Goal: Task Accomplishment & Management: Use online tool/utility

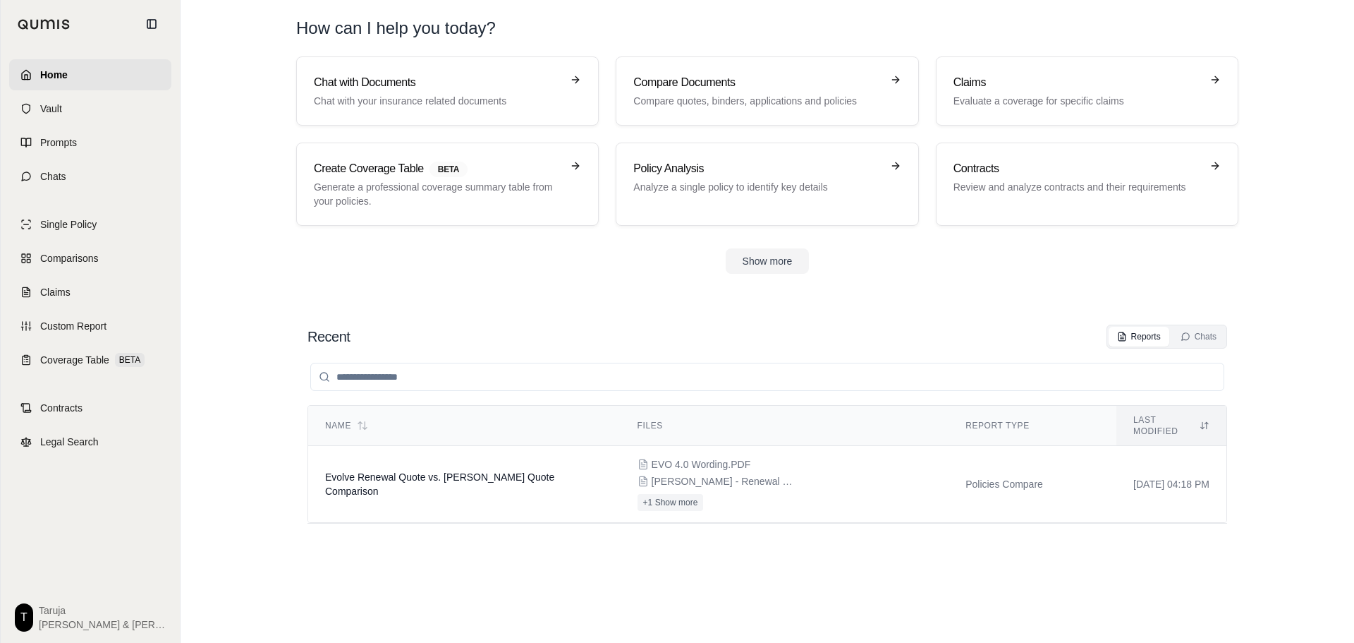
click at [114, 78] on link "Home" at bounding box center [90, 74] width 162 height 31
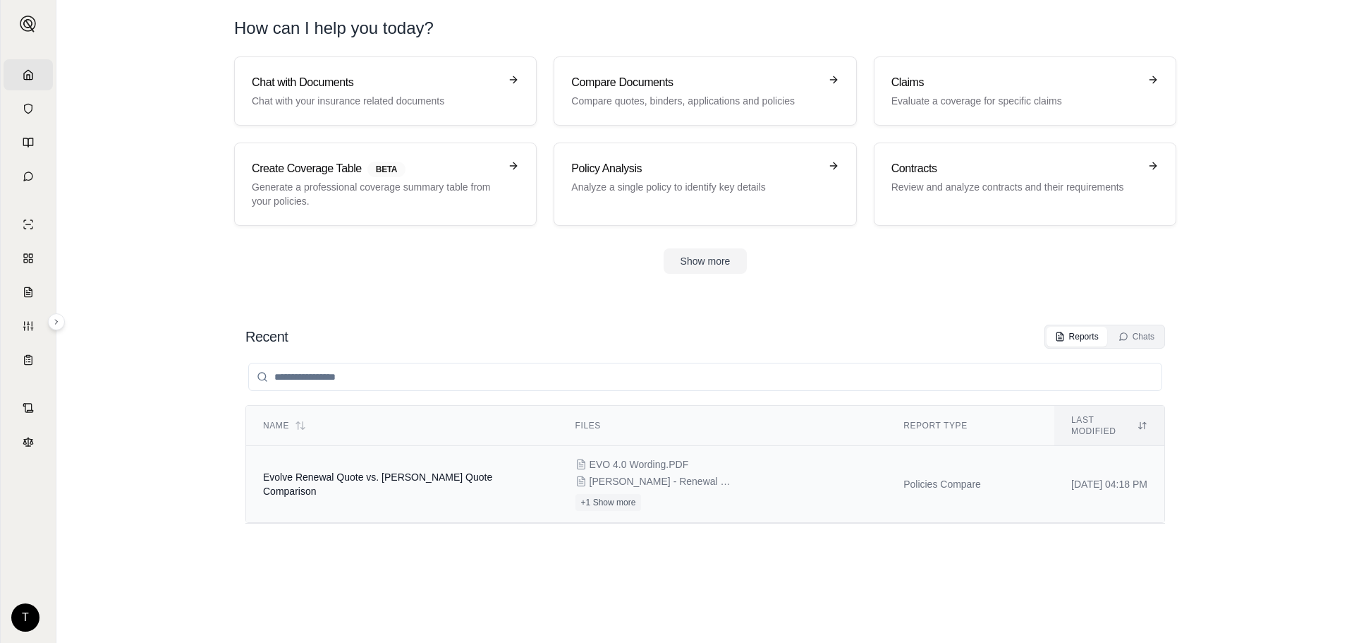
click at [1134, 455] on td "[DATE] 04:18 PM" at bounding box center [1110, 484] width 110 height 77
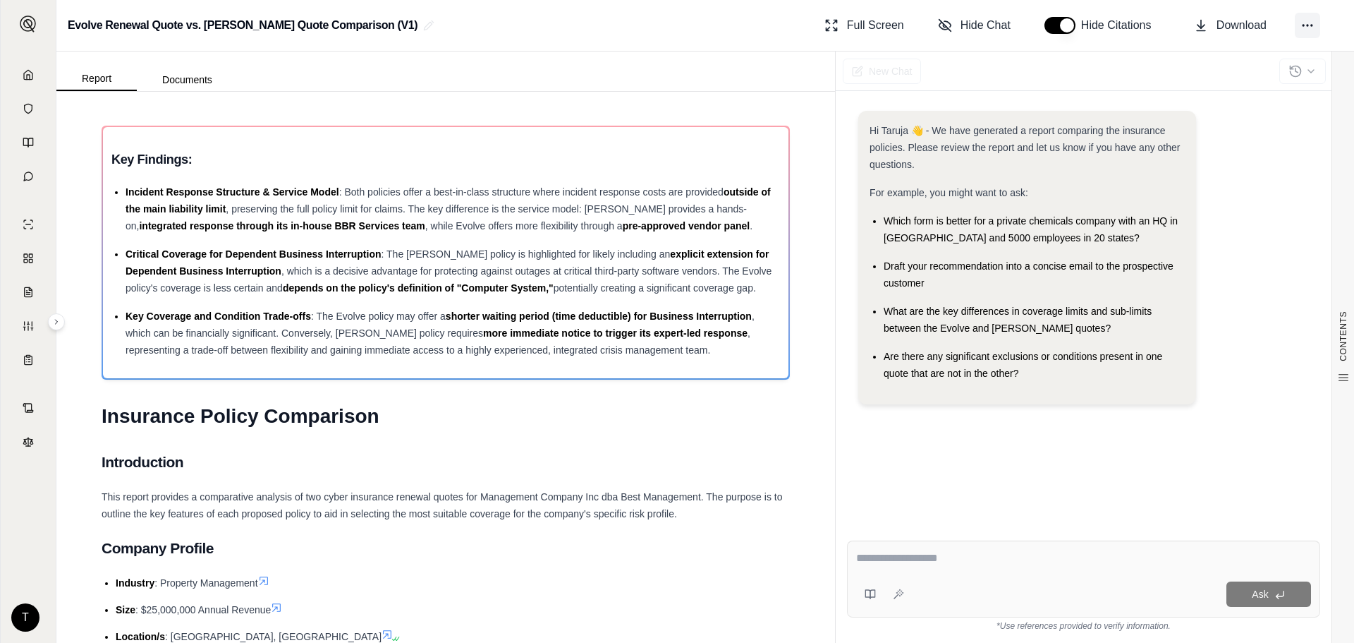
click at [1309, 19] on icon at bounding box center [1308, 25] width 14 height 14
click at [1337, 20] on div "Full Screen Hide Chat Hide Citations Download" at bounding box center [1081, 25] width 524 height 28
click at [187, 74] on button "Documents" at bounding box center [187, 79] width 101 height 23
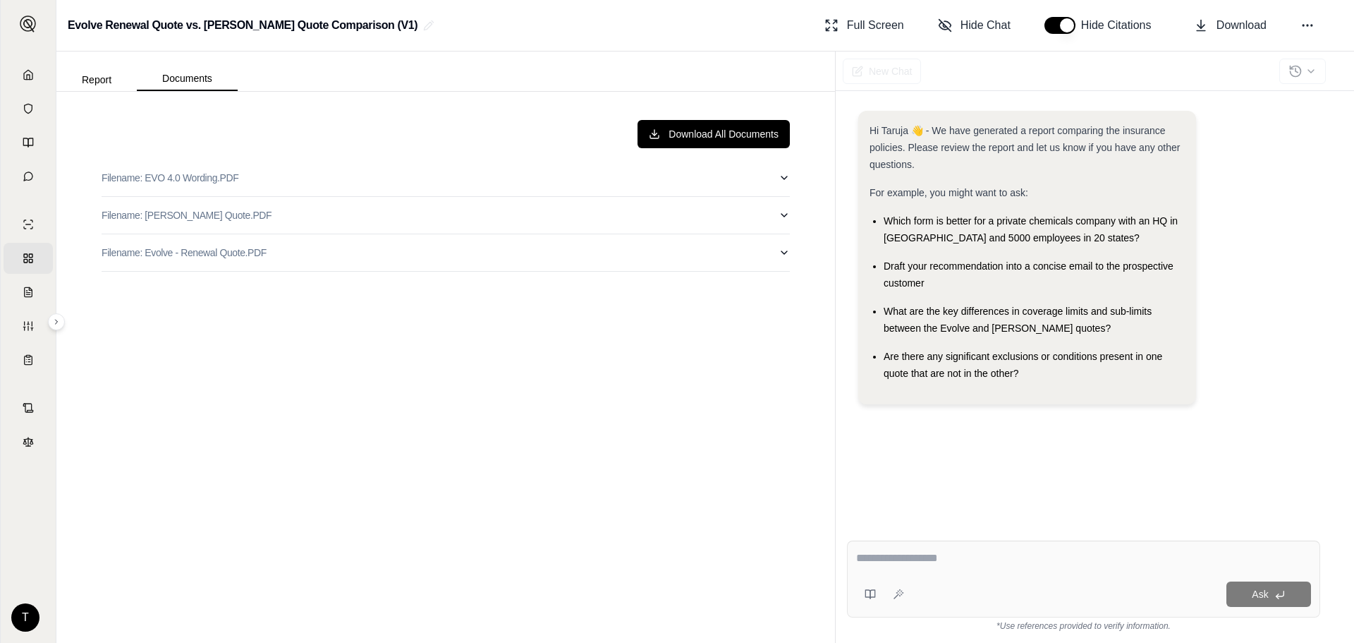
click at [791, 186] on div "Download All Documents Filename: EVO 4.0 Wording.PDF Filename: [PERSON_NAME] Qu…" at bounding box center [445, 367] width 711 height 517
click at [784, 187] on button "Filename: EVO 4.0 Wording.PDF" at bounding box center [446, 177] width 688 height 37
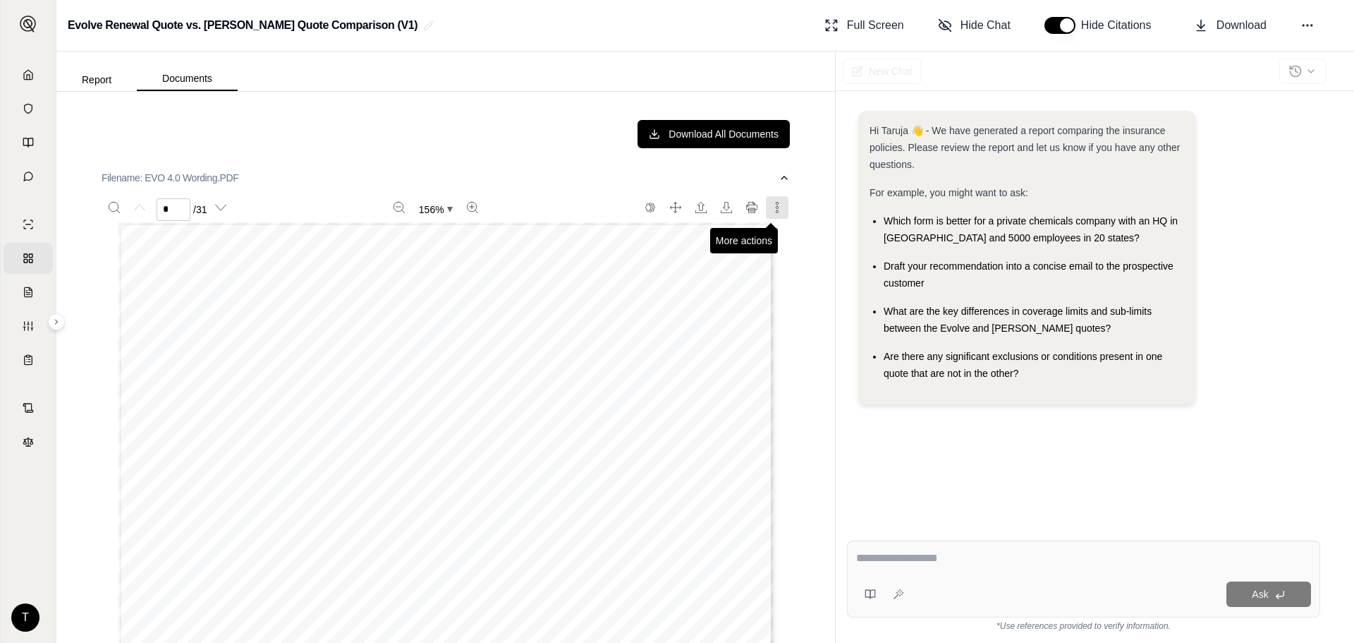
click at [767, 213] on button "More actions" at bounding box center [777, 207] width 23 height 23
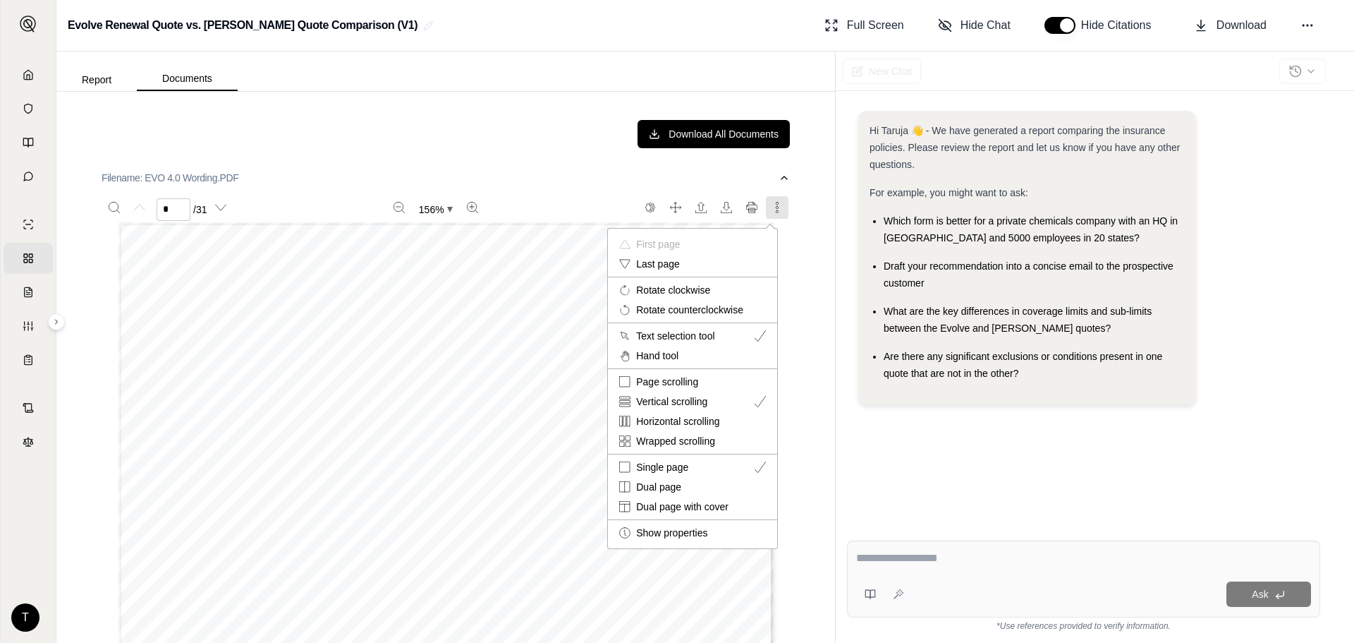
click at [797, 195] on div at bounding box center [677, 321] width 1354 height 643
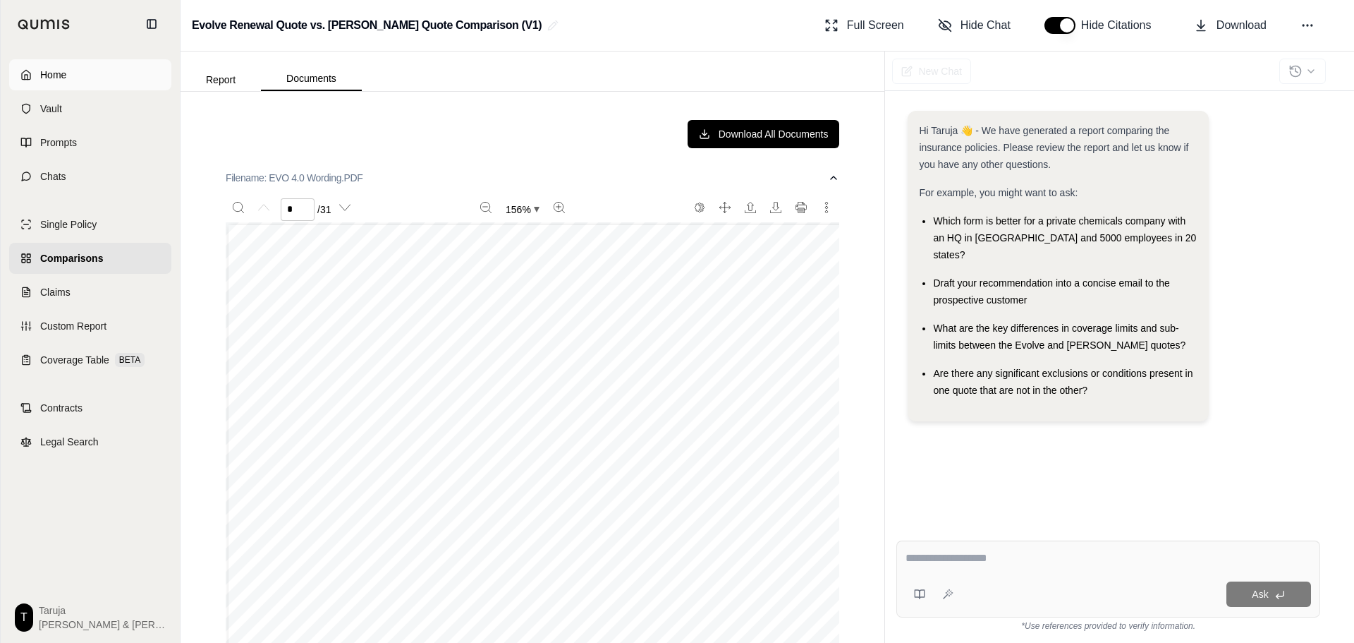
click at [25, 87] on link "Home" at bounding box center [90, 74] width 162 height 31
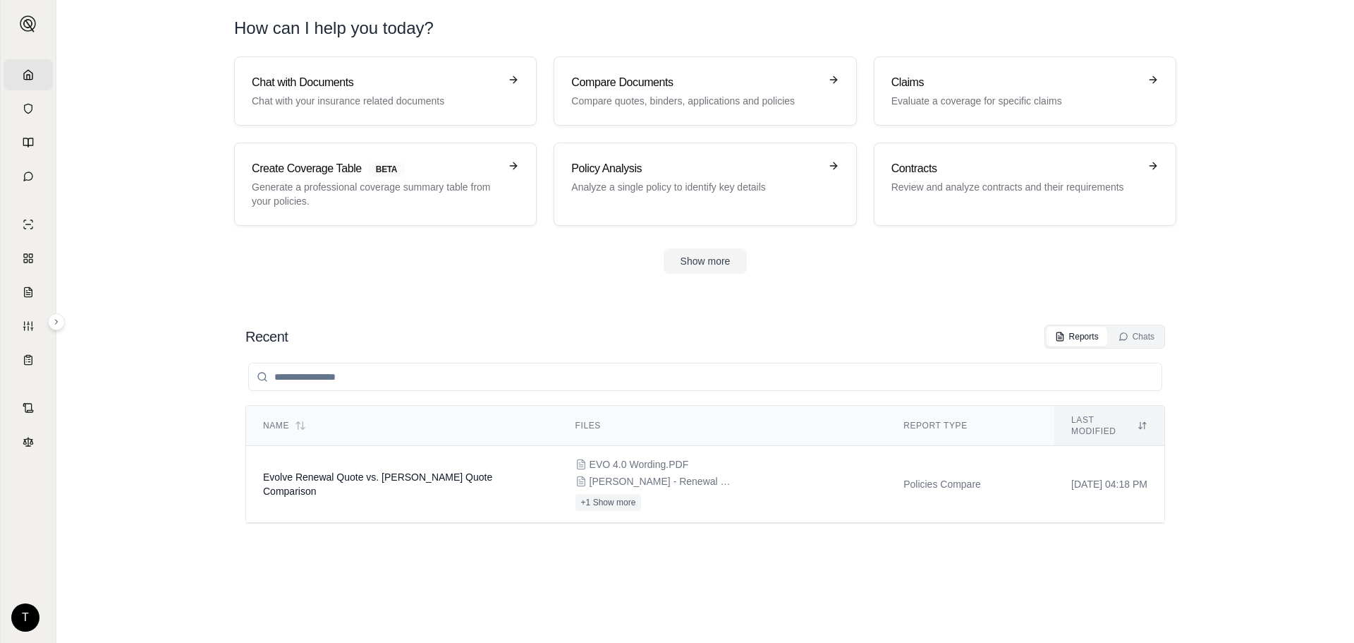
drag, startPoint x: 1087, startPoint y: 464, endPoint x: 1087, endPoint y: 583, distance: 118.5
click at [1087, 583] on div "Name Files Report Type Last modified Evolve Renewal Quote vs. [PERSON_NAME] Quo…" at bounding box center [705, 481] width 920 height 266
click at [738, 269] on button "Show more" at bounding box center [706, 260] width 84 height 25
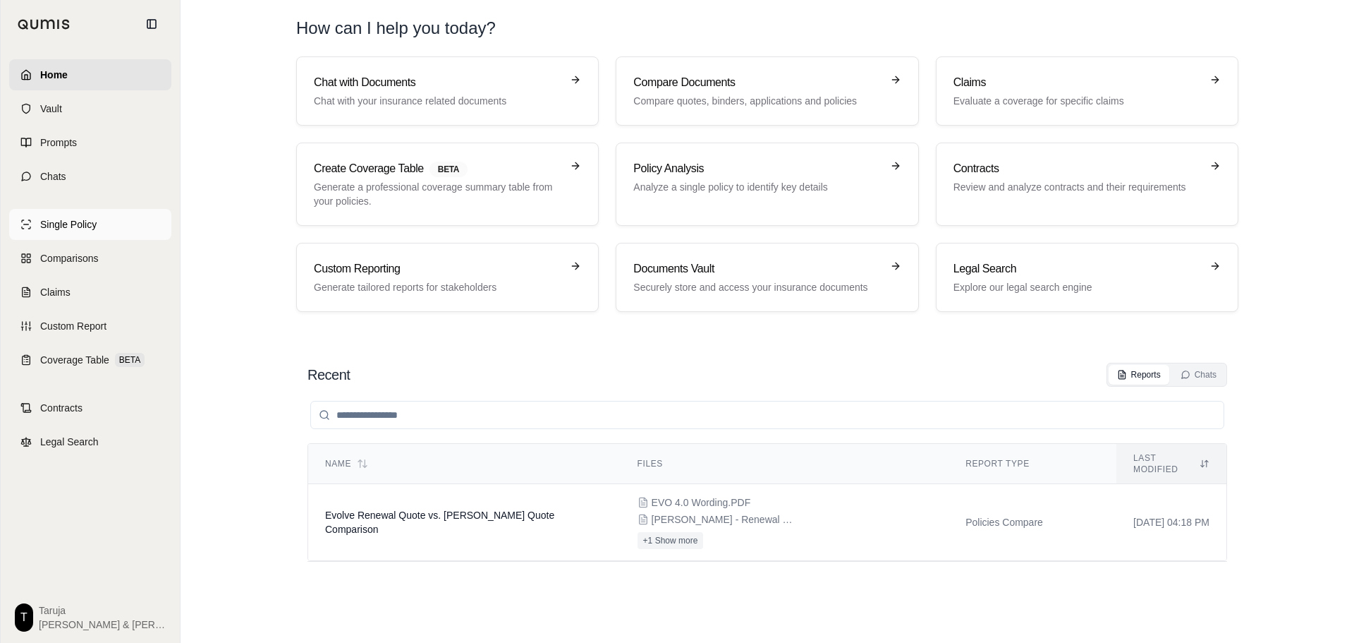
click at [71, 217] on span "Single Policy" at bounding box center [68, 224] width 56 height 14
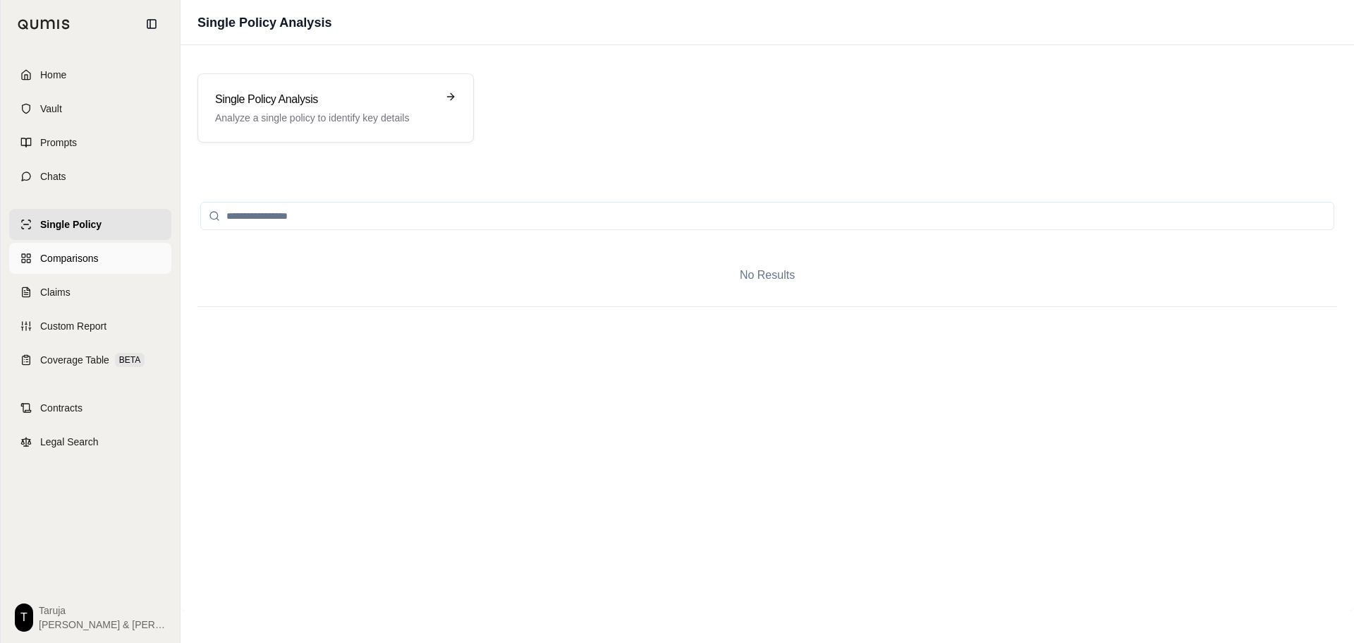
click at [93, 267] on link "Comparisons" at bounding box center [90, 258] width 162 height 31
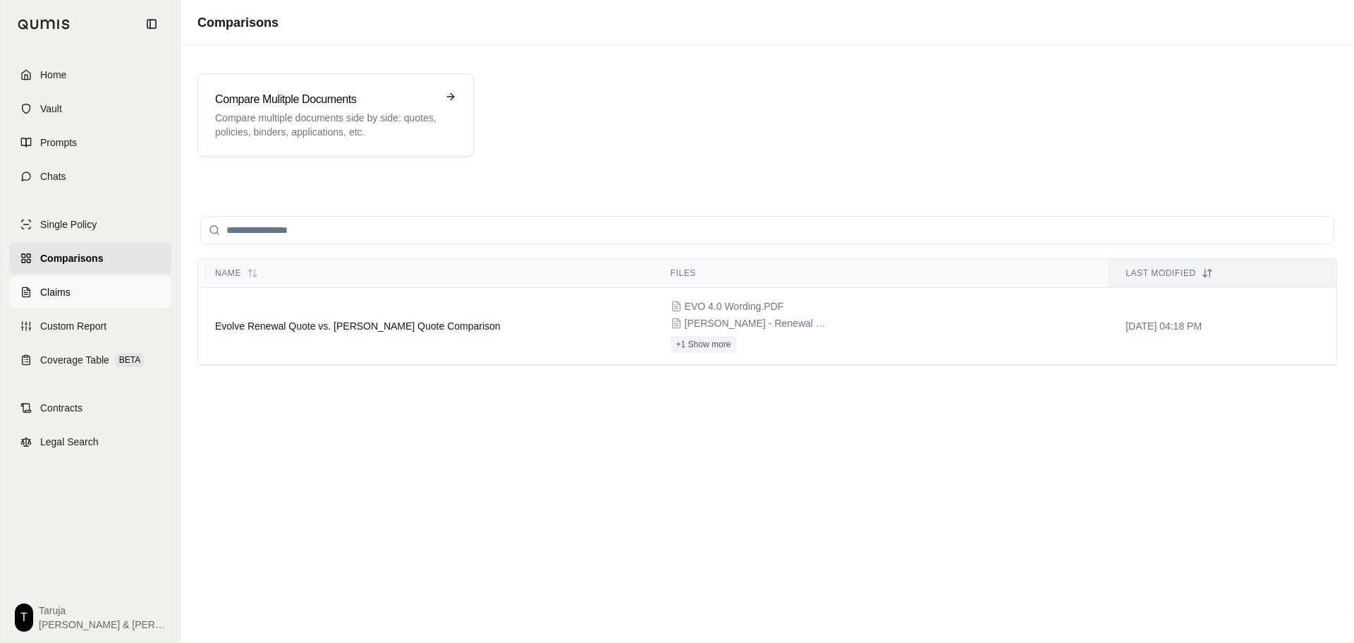
click at [113, 306] on link "Claims" at bounding box center [90, 292] width 162 height 31
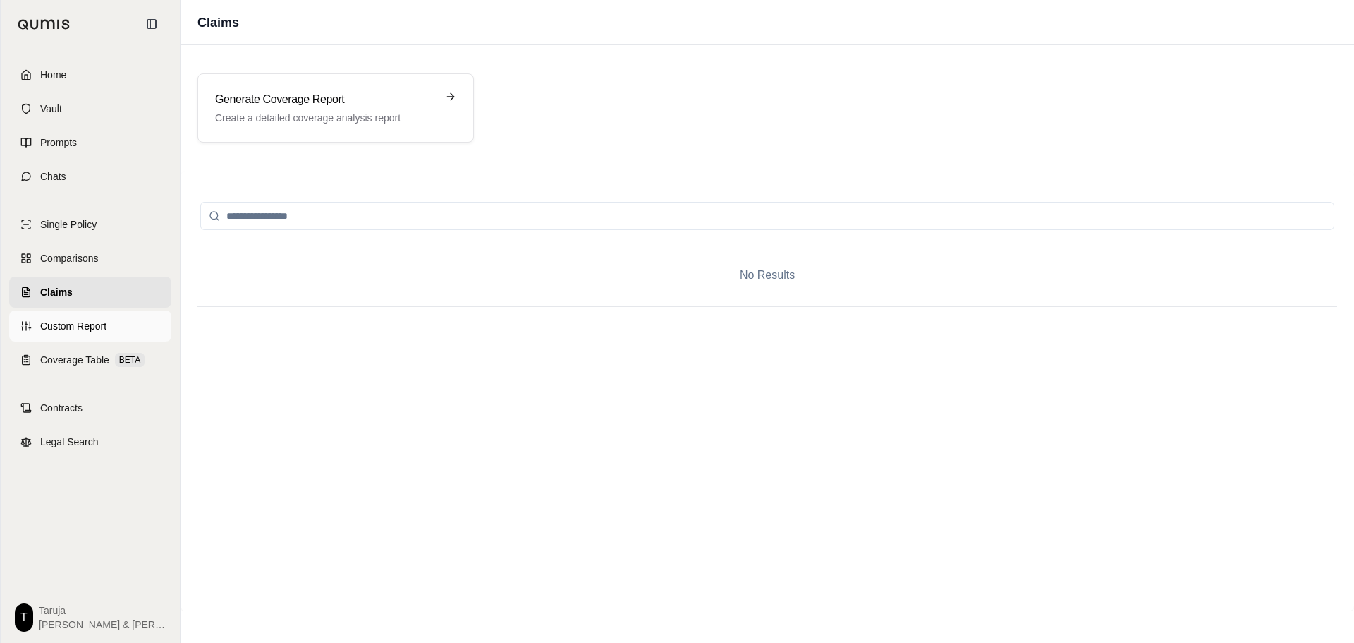
click at [115, 320] on link "Custom Report" at bounding box center [90, 325] width 162 height 31
click at [133, 360] on span "BETA" at bounding box center [130, 360] width 30 height 14
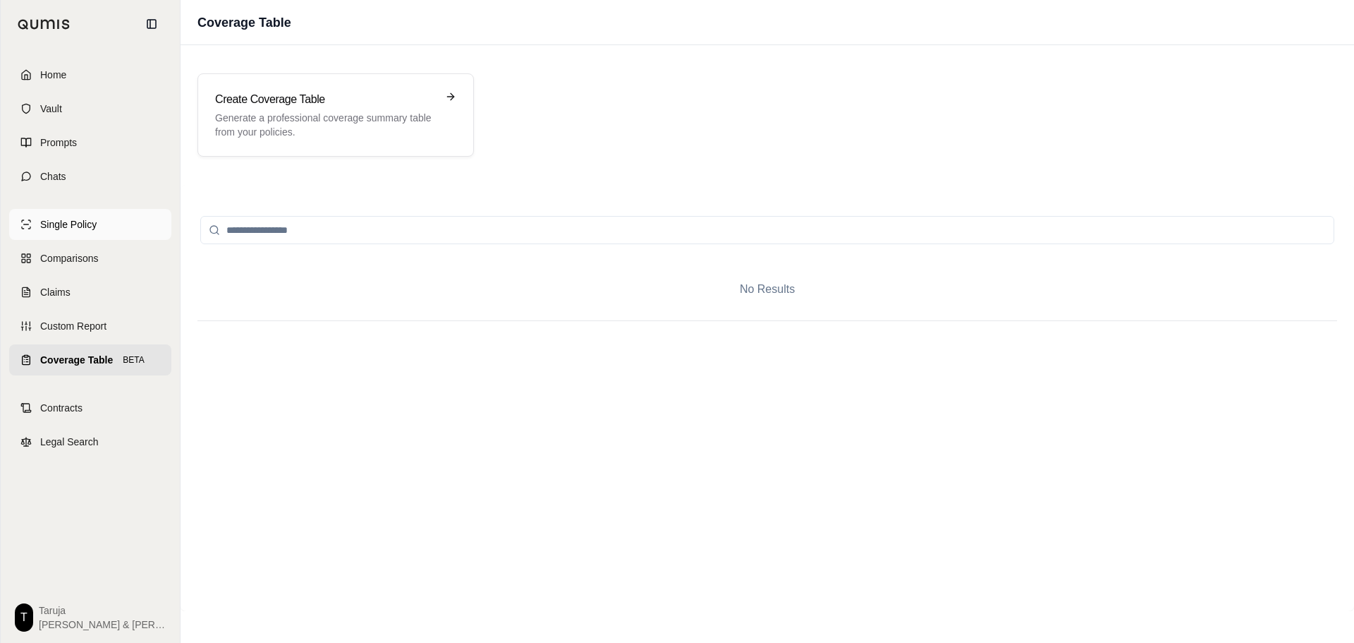
click at [152, 226] on link "Single Policy" at bounding box center [90, 224] width 162 height 31
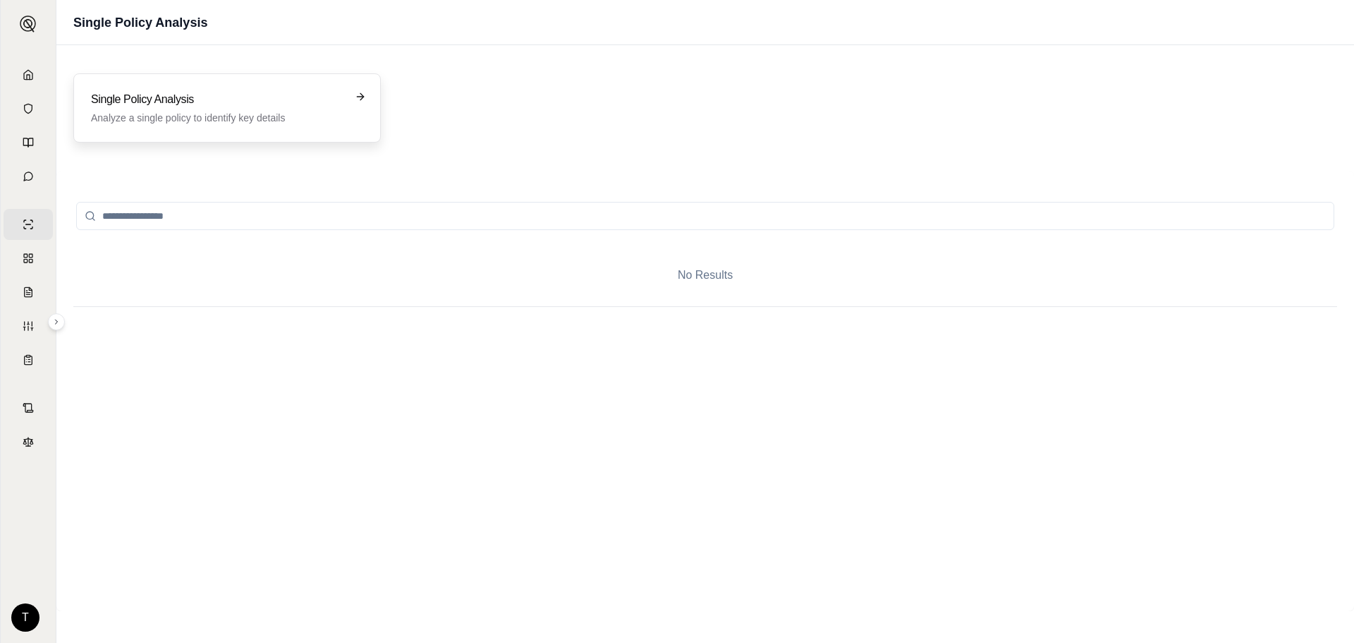
click at [240, 92] on h3 "Single Policy Analysis" at bounding box center [217, 99] width 253 height 17
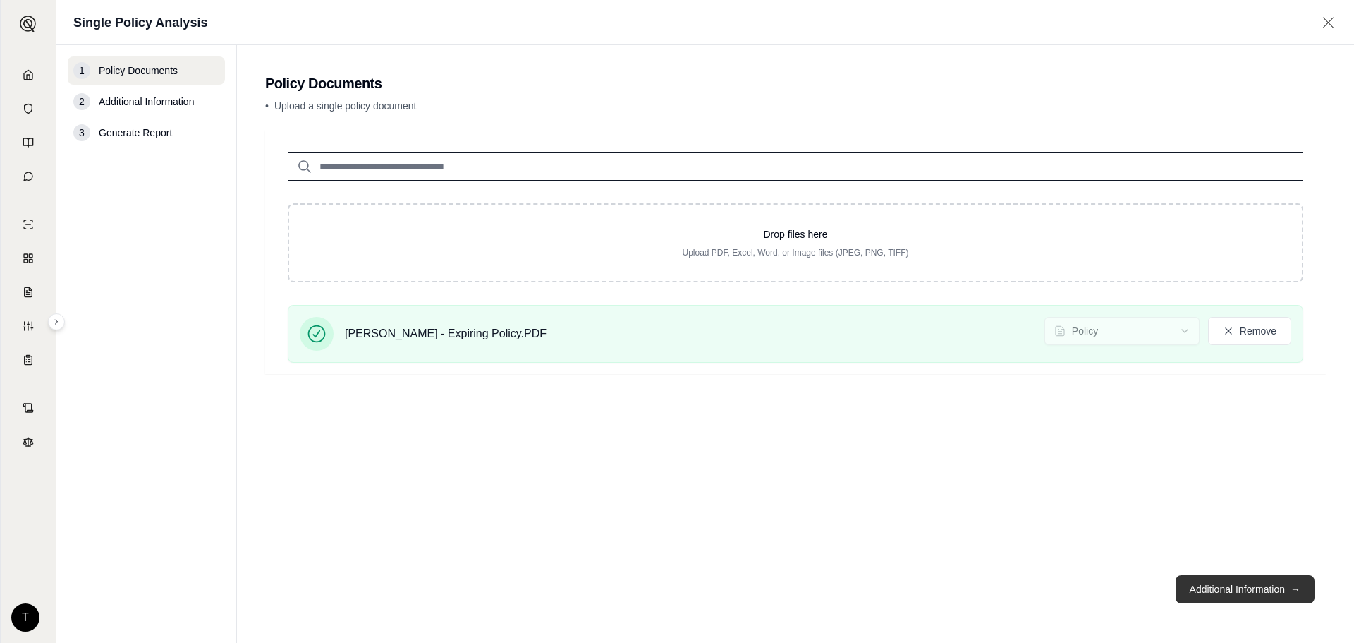
click at [1288, 595] on button "Additional Information →" at bounding box center [1245, 589] width 139 height 28
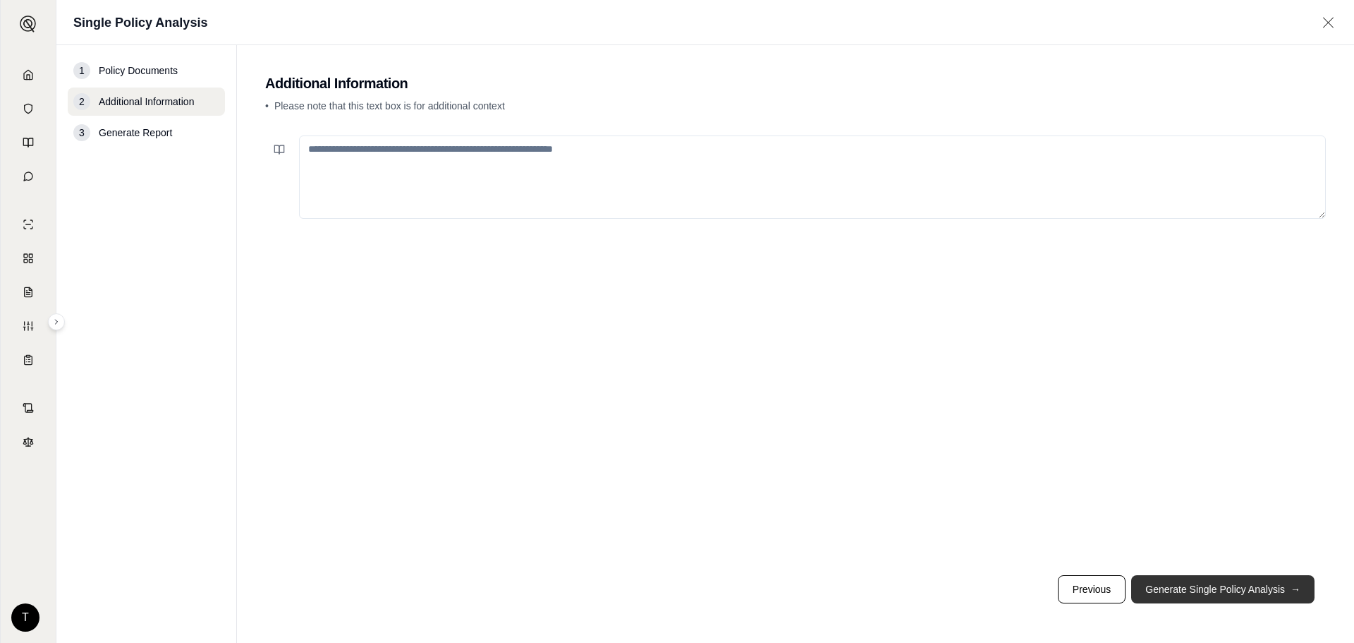
click at [1203, 589] on button "Generate Single Policy Analysis →" at bounding box center [1222, 589] width 183 height 28
